Goal: Check status: Check status

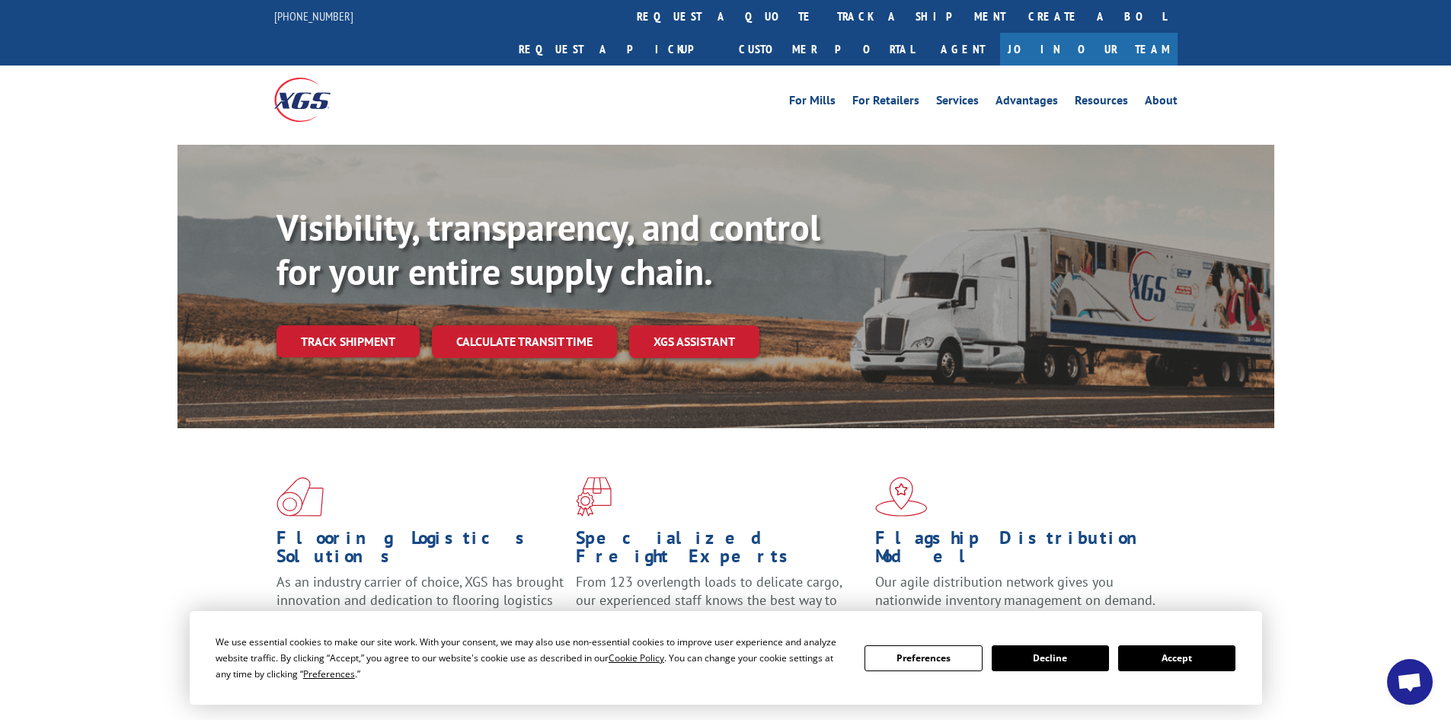
drag, startPoint x: 1204, startPoint y: 660, endPoint x: 1143, endPoint y: 638, distance: 64.8
click at [1206, 658] on button "Accept" at bounding box center [1176, 658] width 117 height 26
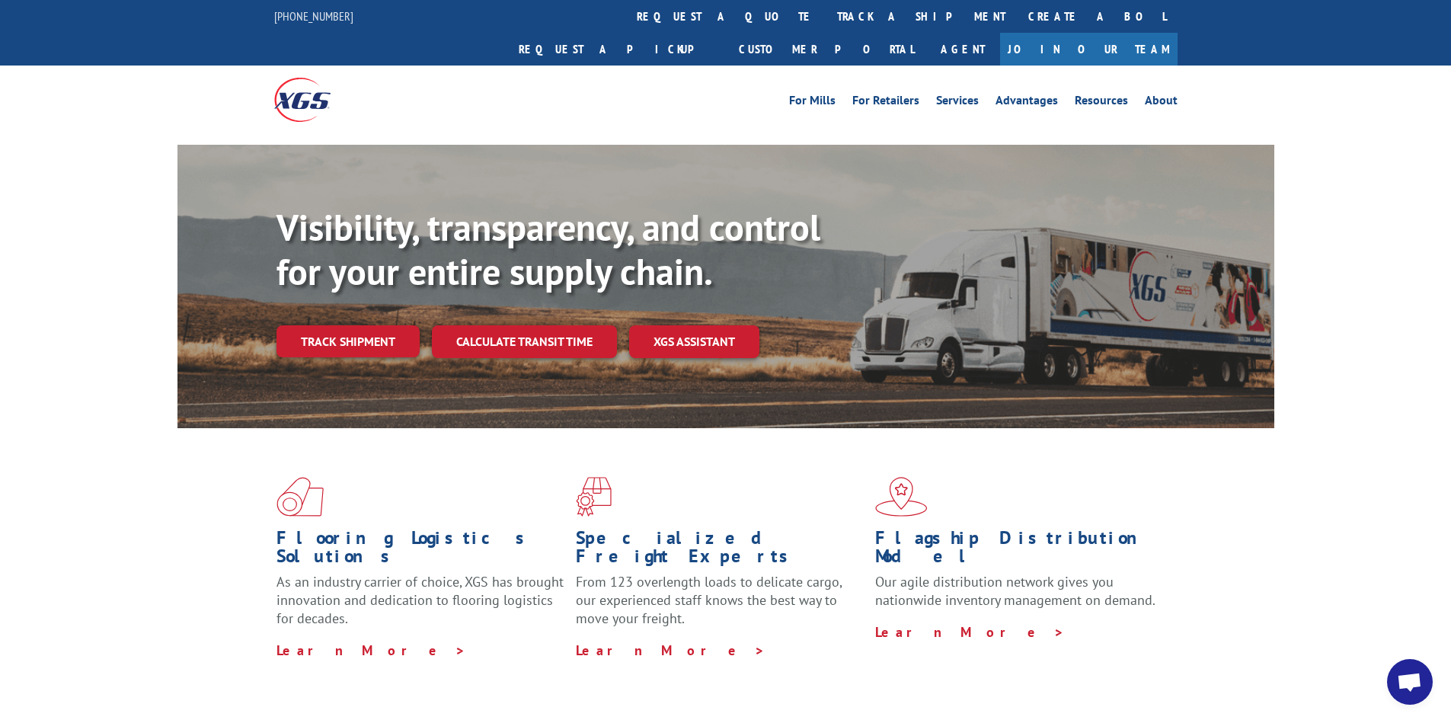
click at [826, 17] on link "track a shipment" at bounding box center [921, 16] width 191 height 33
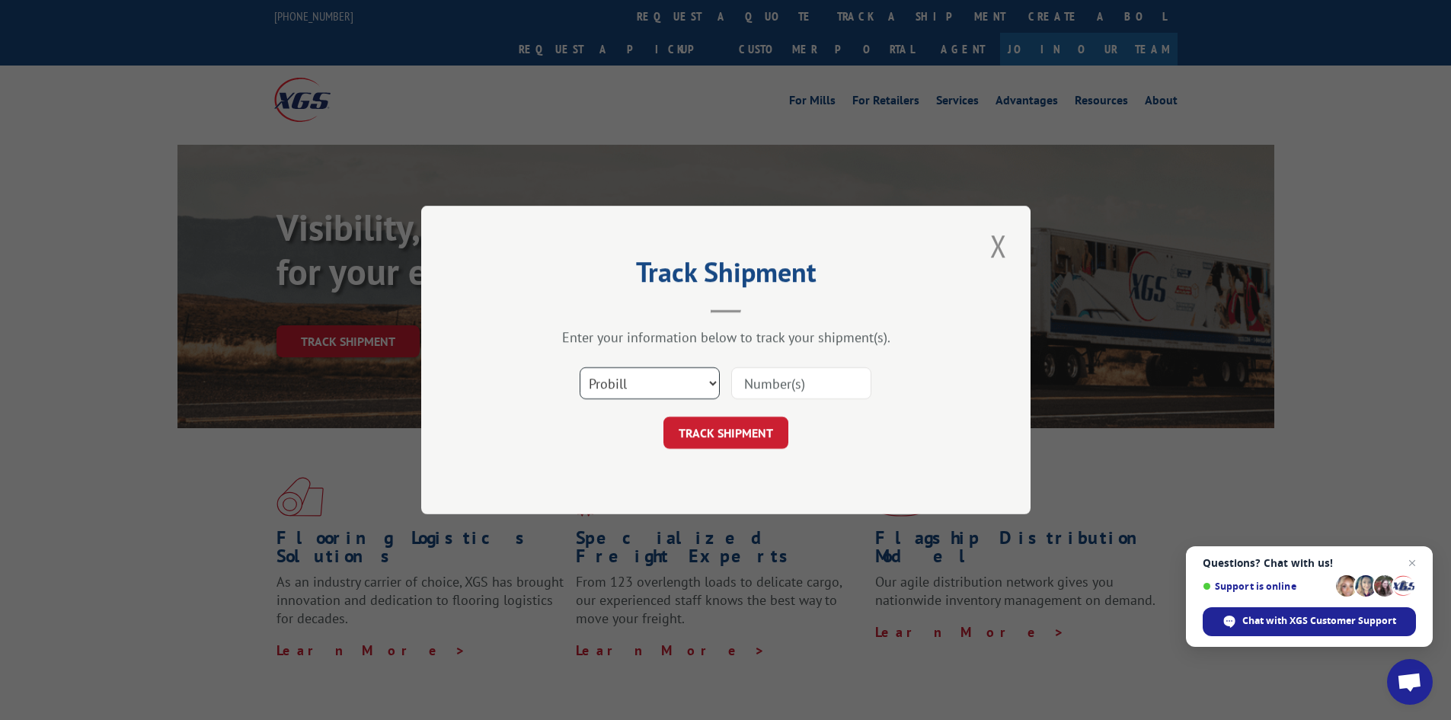
click at [650, 384] on select "Select category... Probill BOL PO" at bounding box center [650, 383] width 140 height 32
select select "bol"
click at [580, 367] on select "Select category... Probill BOL PO" at bounding box center [650, 383] width 140 height 32
click at [743, 386] on input at bounding box center [801, 383] width 140 height 32
paste input "5950579"
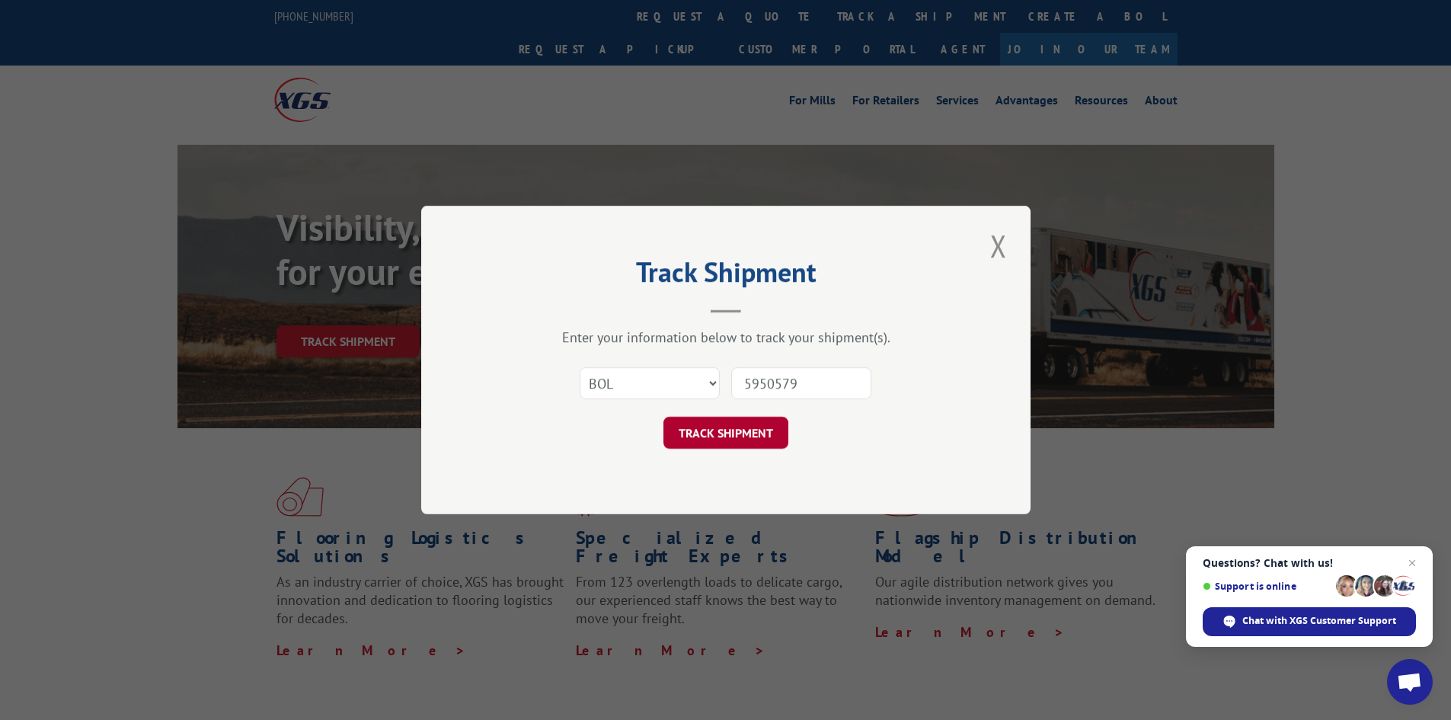
type input "5950579"
click at [726, 436] on button "TRACK SHIPMENT" at bounding box center [725, 433] width 125 height 32
